Goal: Use online tool/utility: Utilize a website feature to perform a specific function

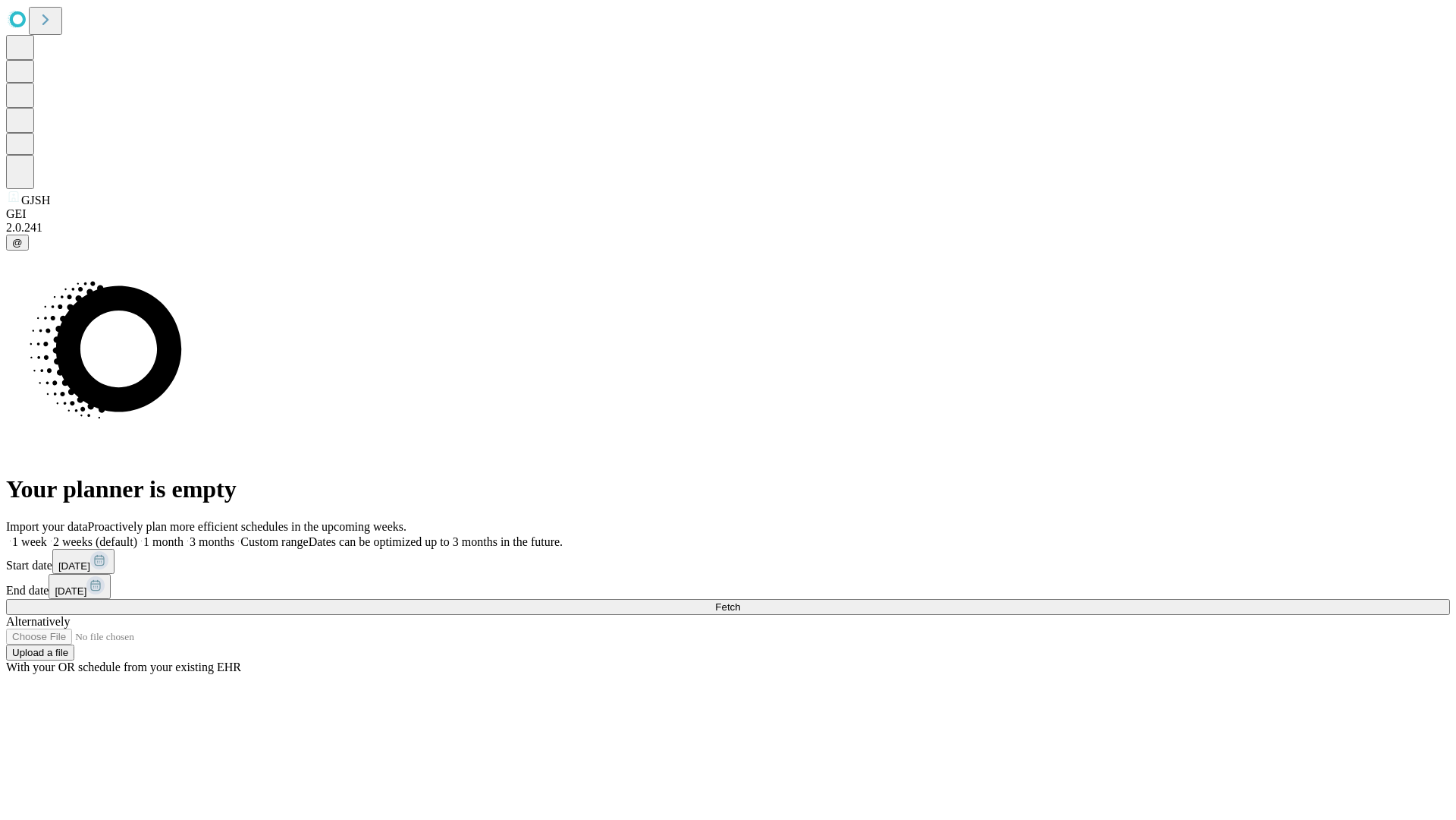
click at [741, 601] on span "Fetch" at bounding box center [728, 607] width 25 height 11
